Goal: Information Seeking & Learning: Learn about a topic

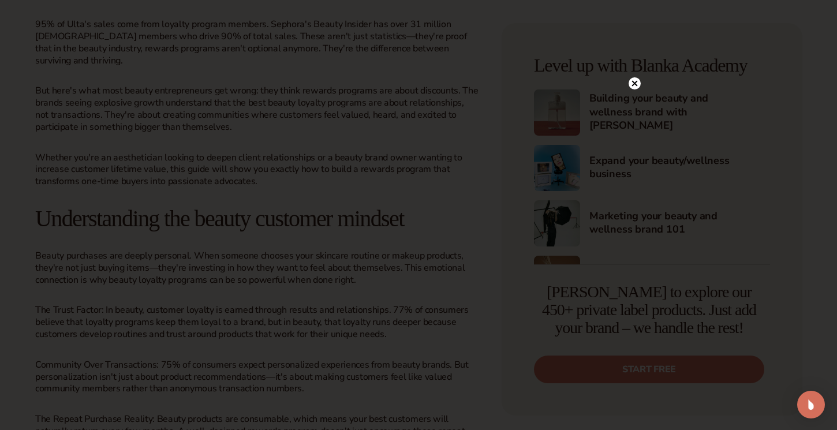
scroll to position [488, 0]
click at [630, 81] on circle at bounding box center [629, 83] width 12 height 12
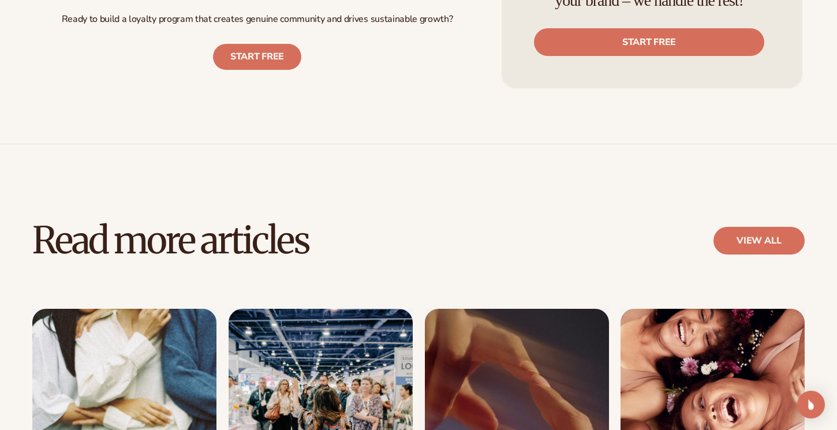
scroll to position [4001, 0]
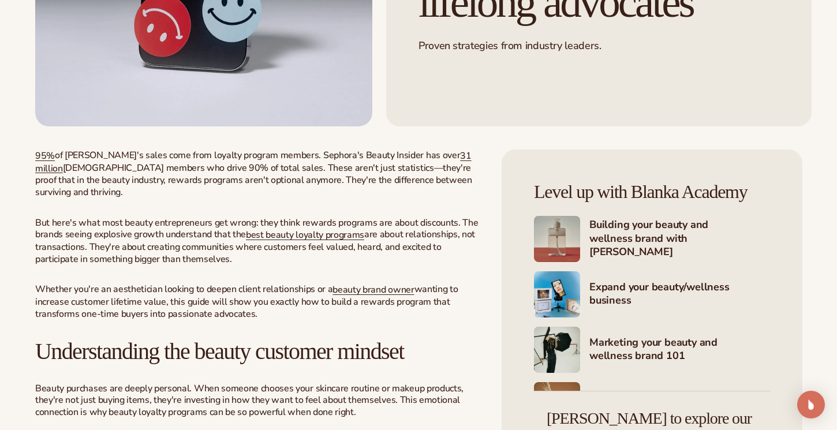
scroll to position [319, 0]
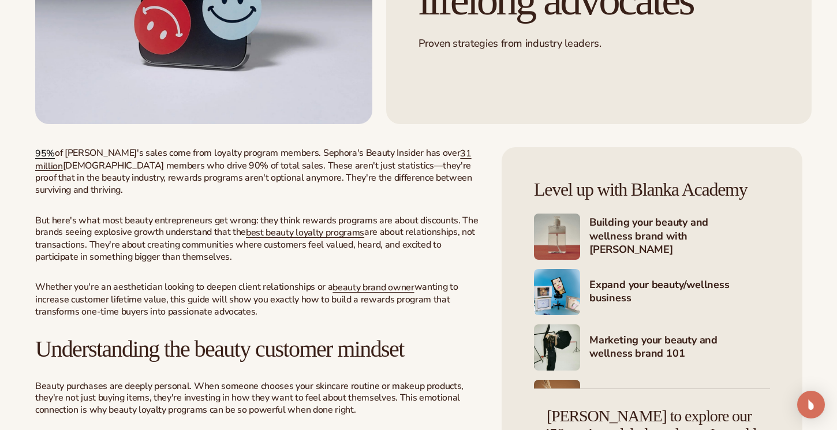
click at [44, 160] on link "95%" at bounding box center [45, 153] width 20 height 13
click at [416, 173] on link "31 million" at bounding box center [253, 159] width 436 height 25
click at [308, 239] on link "best beauty loyalty programs" at bounding box center [305, 232] width 118 height 13
